Goal: Navigation & Orientation: Find specific page/section

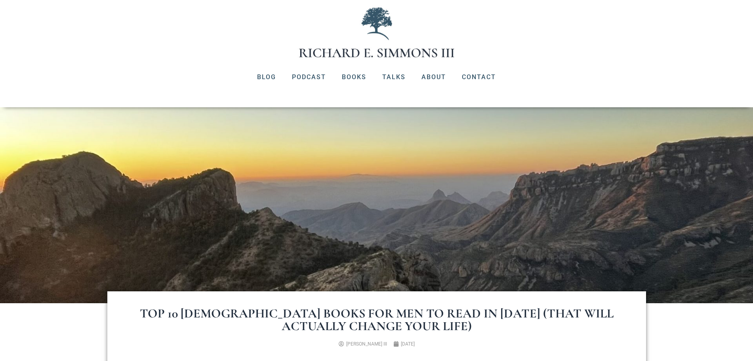
scroll to position [33, 0]
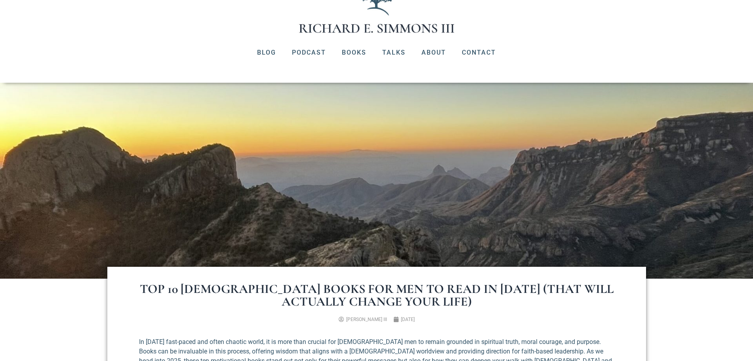
scroll to position [33, 0]
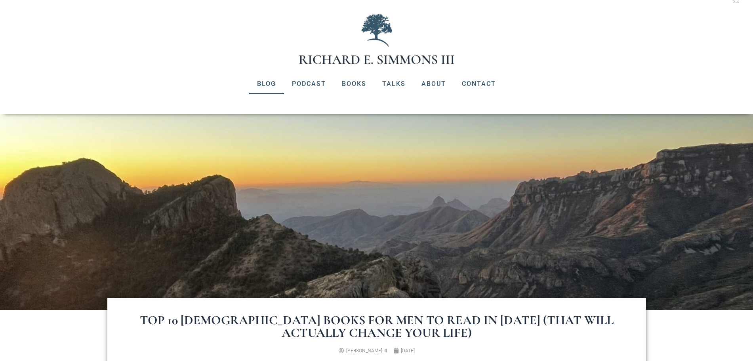
click at [261, 84] on link "Blog" at bounding box center [266, 84] width 35 height 21
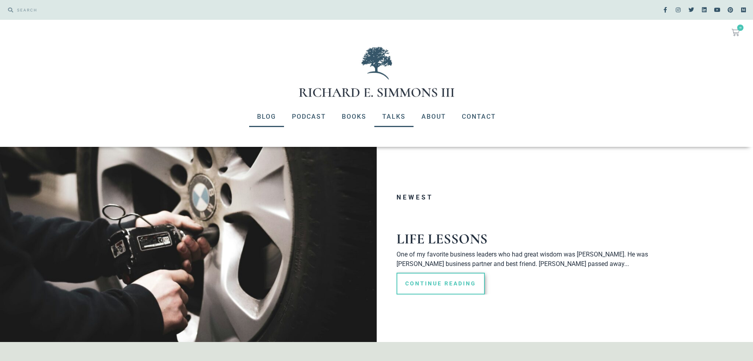
click at [378, 114] on link "Talks" at bounding box center [393, 116] width 39 height 21
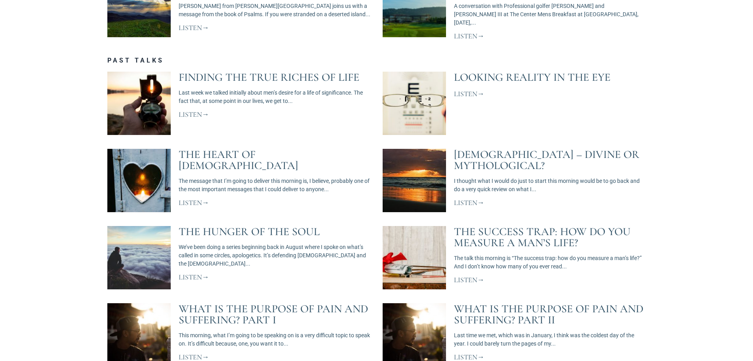
scroll to position [660, 0]
